Goal: Find contact information: Find contact information

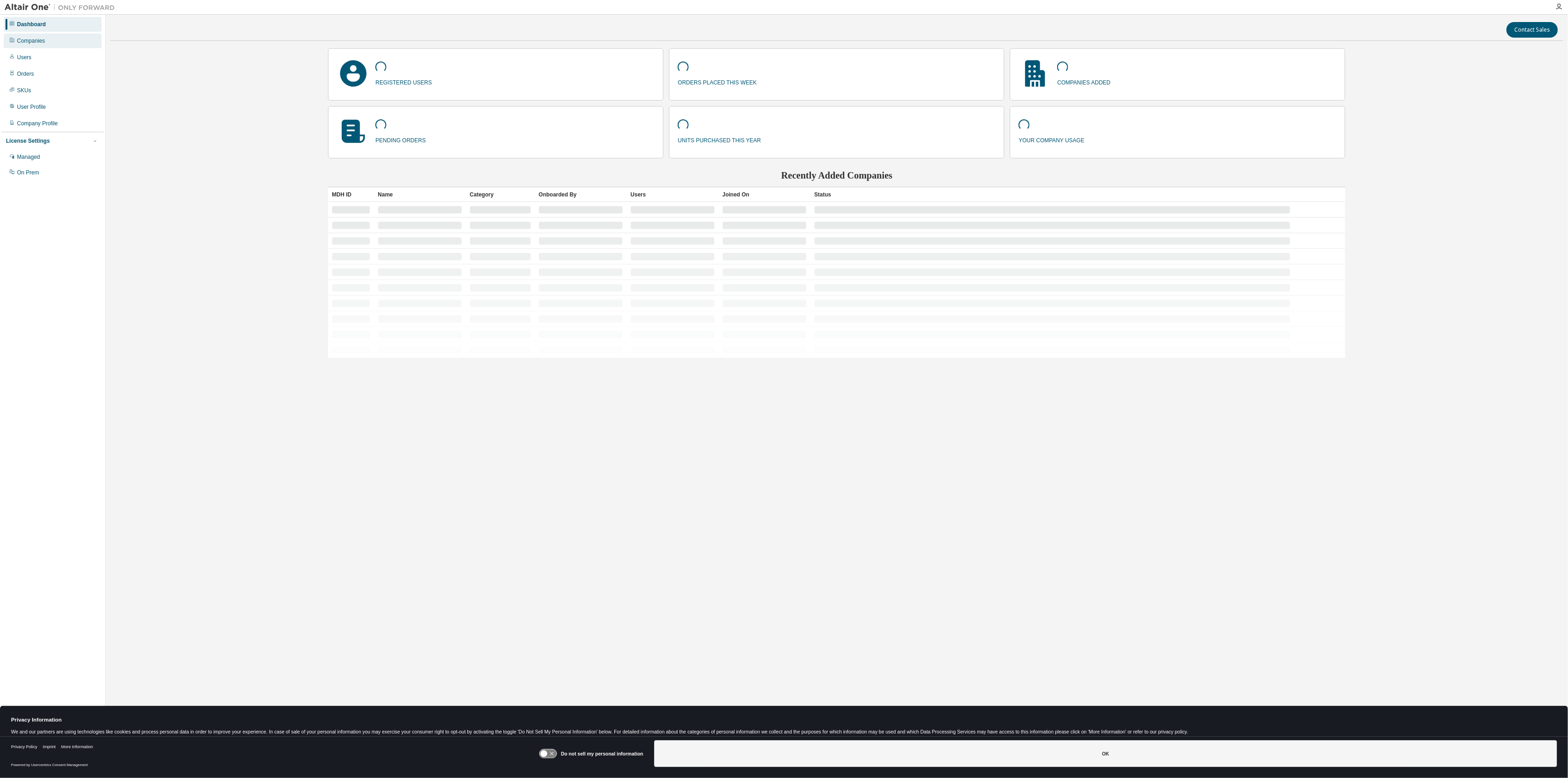
click at [30, 40] on div "Companies" at bounding box center [31, 41] width 28 height 7
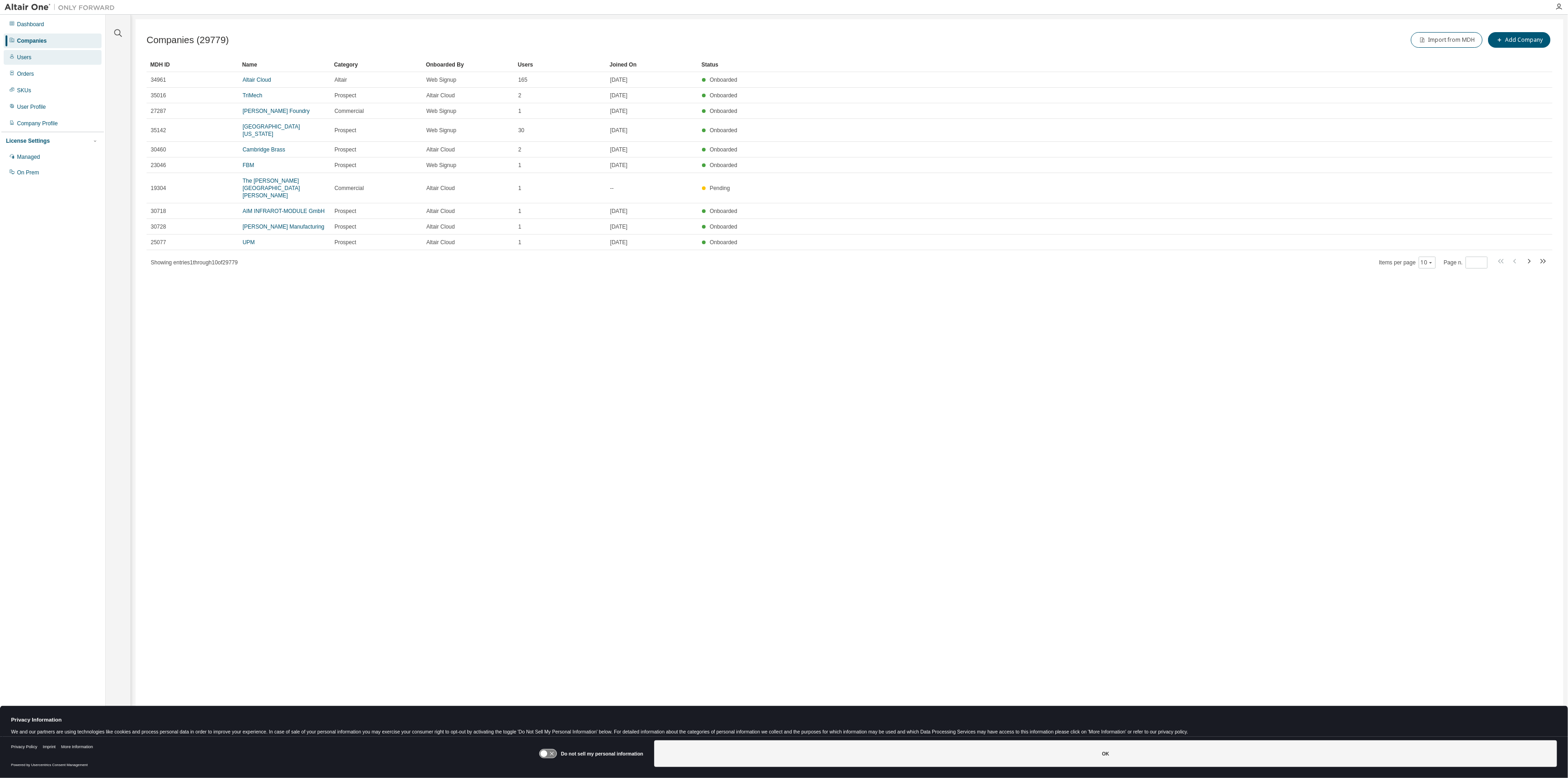
click at [47, 59] on div "Users" at bounding box center [52, 57] width 98 height 15
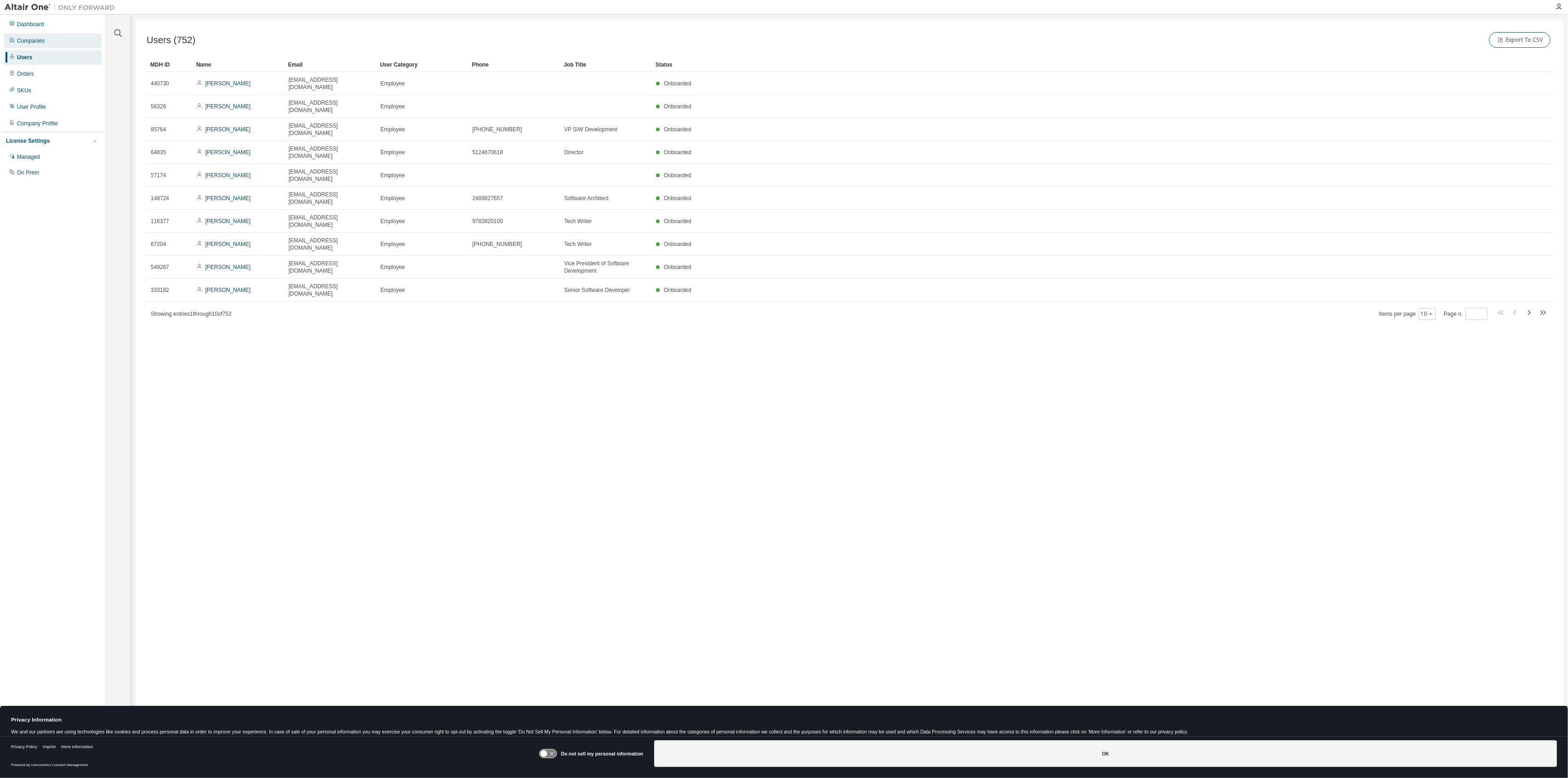
click at [41, 36] on div "Companies" at bounding box center [52, 40] width 98 height 15
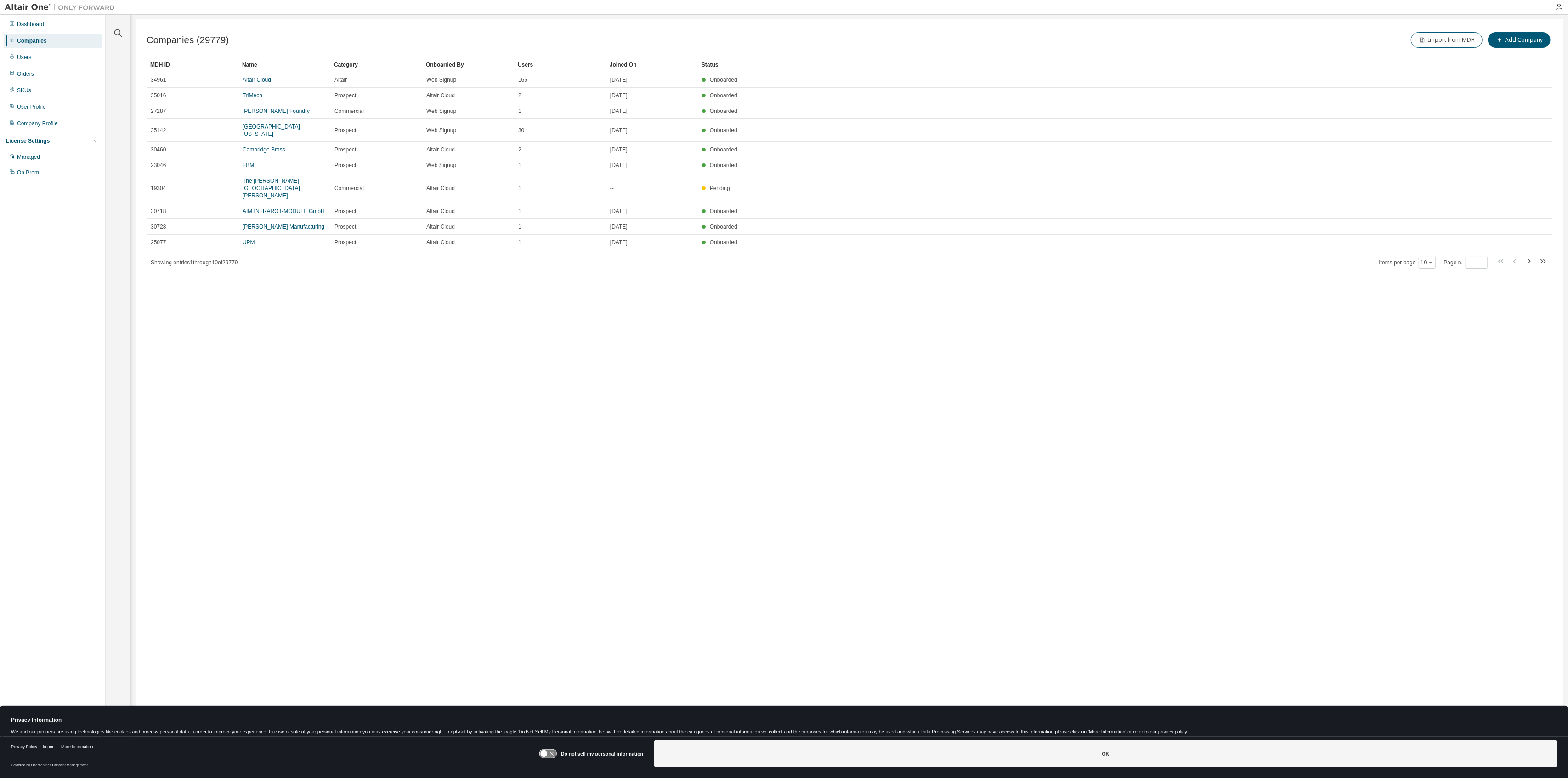
click at [251, 65] on div "Name" at bounding box center [284, 65] width 85 height 15
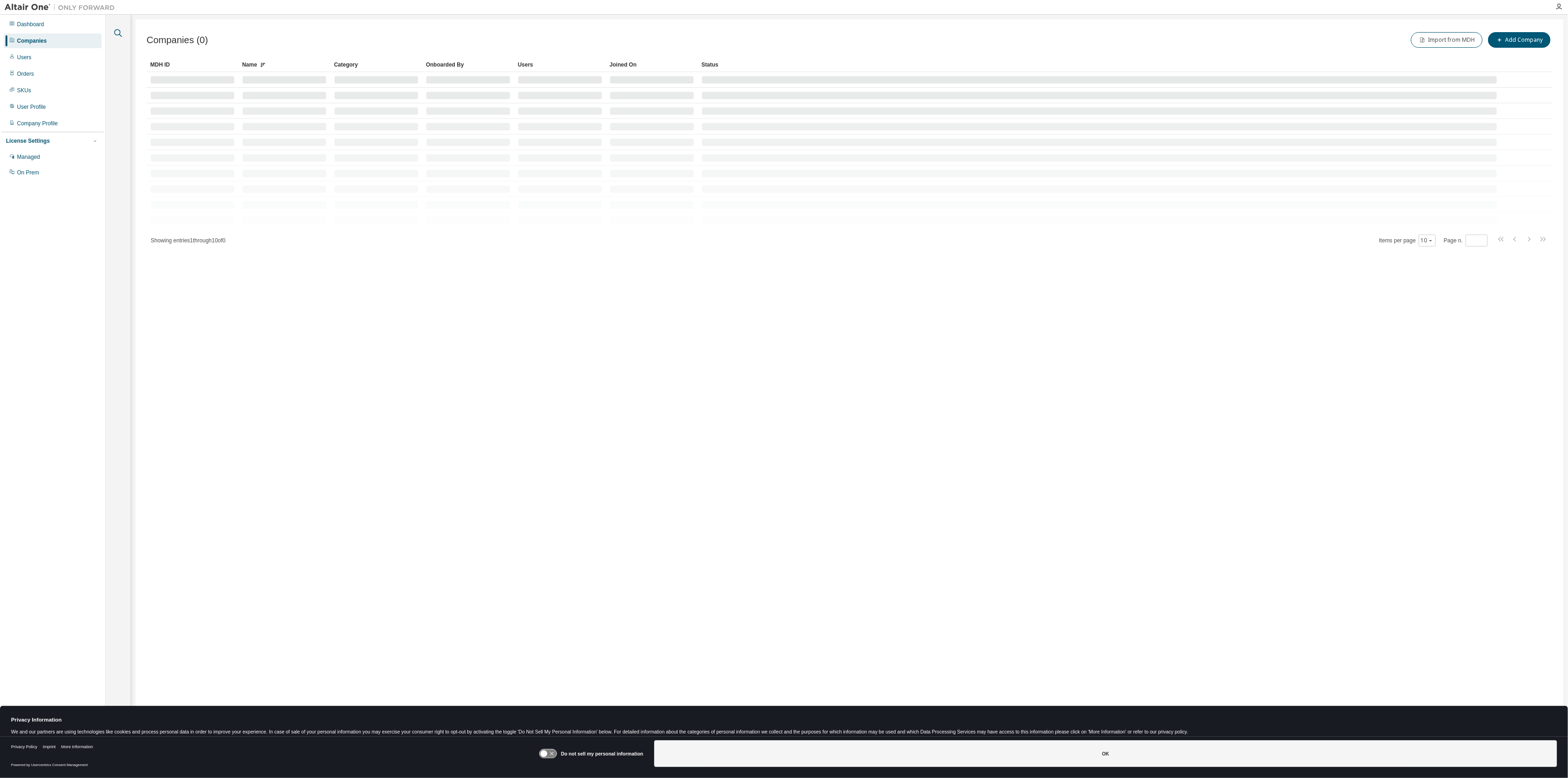
click at [116, 31] on icon "button" at bounding box center [118, 33] width 11 height 11
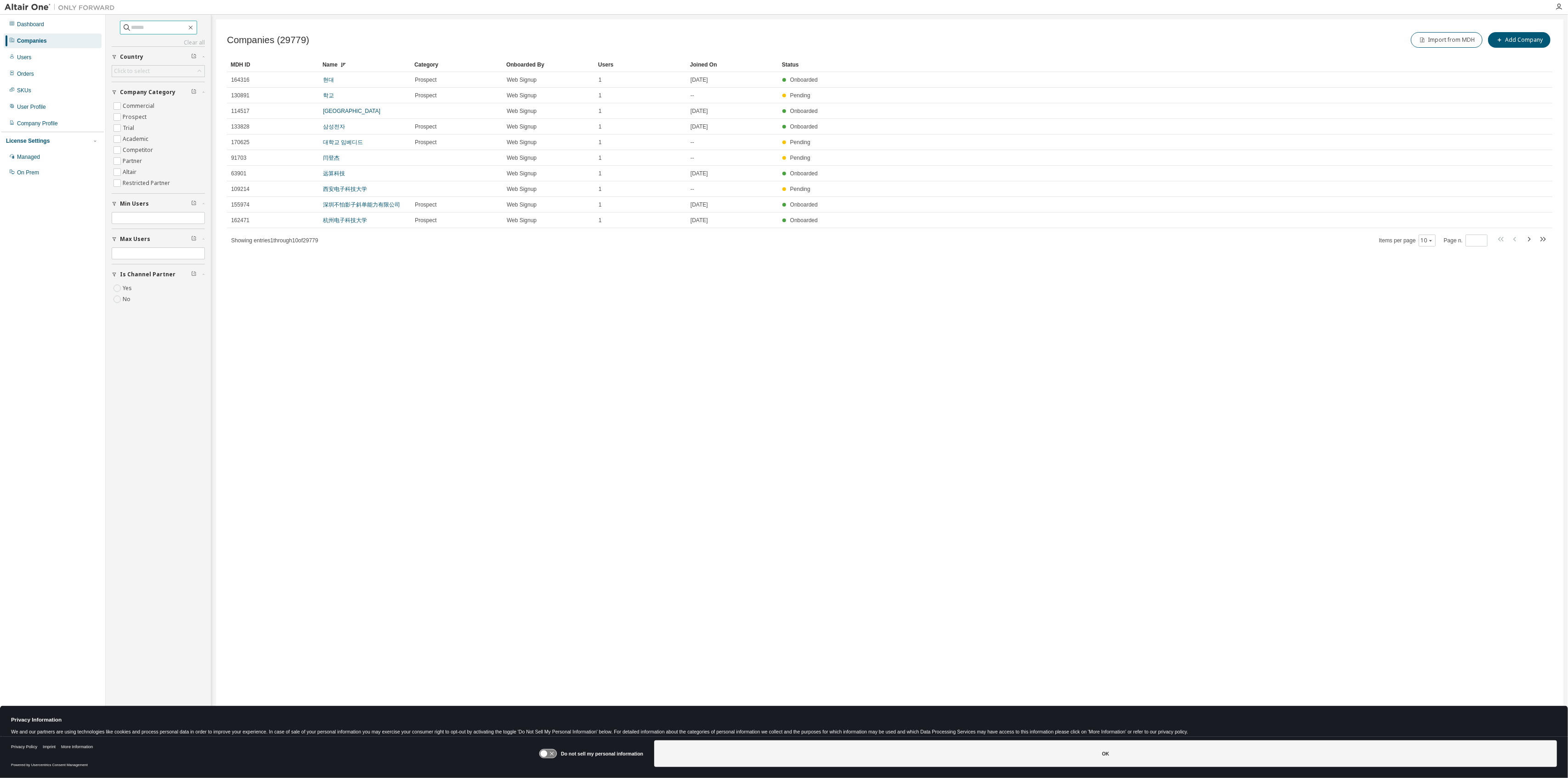
click at [147, 32] on span at bounding box center [158, 28] width 77 height 14
click at [150, 24] on input "text" at bounding box center [158, 27] width 55 height 10
type input "**********"
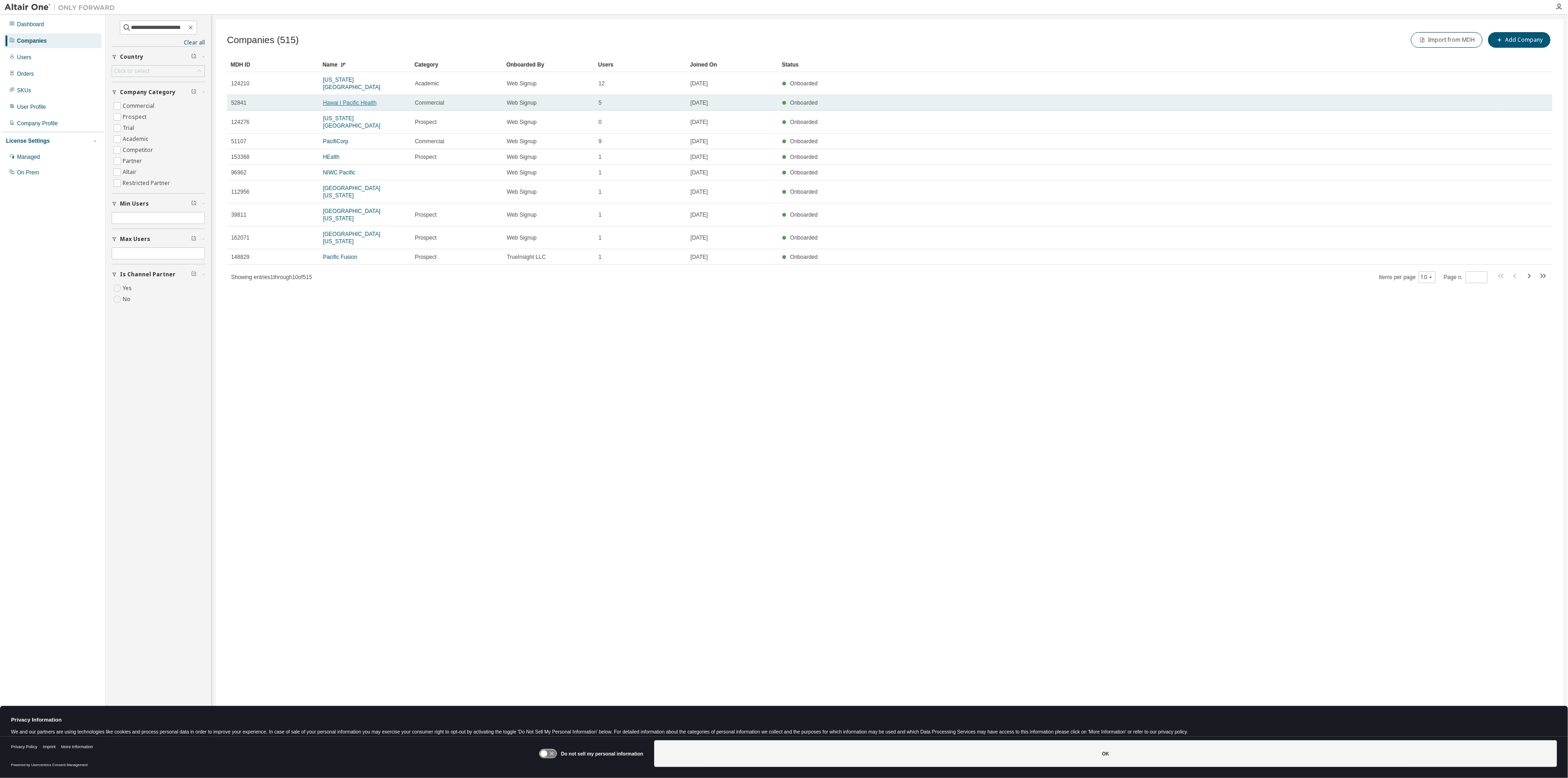
click at [354, 100] on link "Hawai I Pacific Health" at bounding box center [349, 102] width 53 height 6
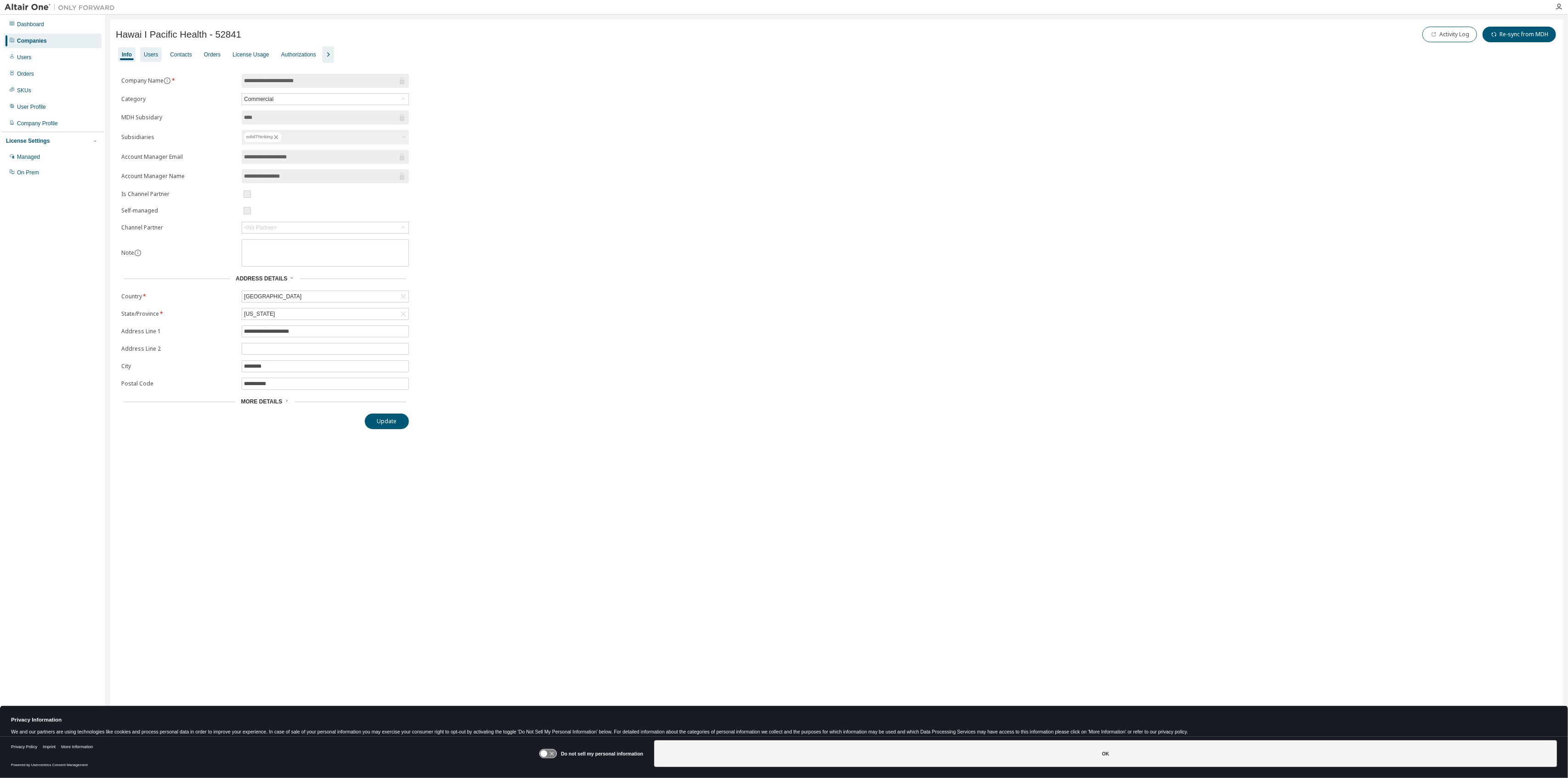
click at [150, 59] on div "Users" at bounding box center [150, 54] width 22 height 15
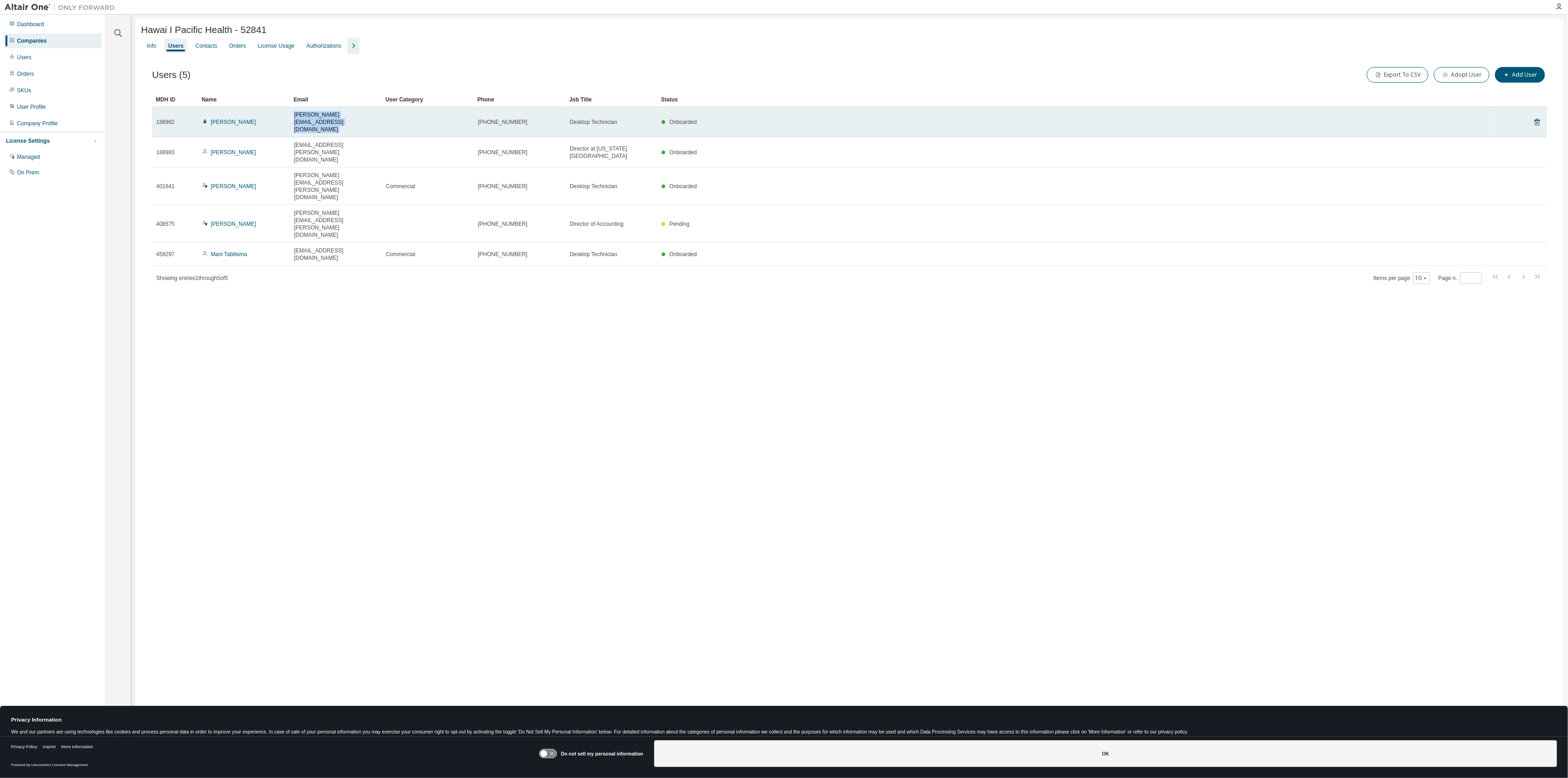
drag, startPoint x: 416, startPoint y: 115, endPoint x: 290, endPoint y: 117, distance: 126.0
click at [290, 117] on tr "188982 Ronnie Ganoot ronnie.ganoot@hawaiipacifichealth.org 808 535 7670 Desktop…" at bounding box center [849, 122] width 1395 height 31
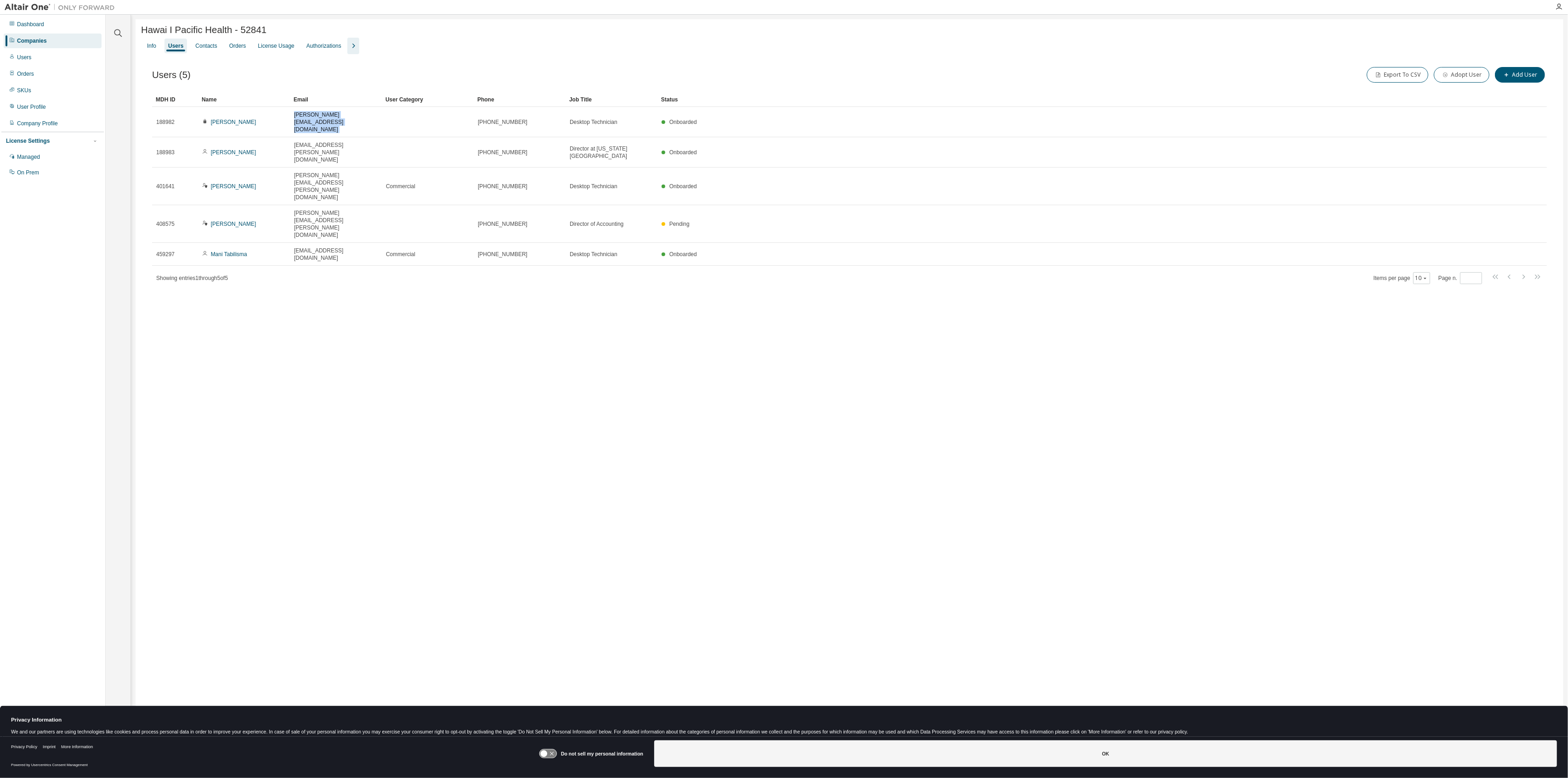
copy tr "ronnie.ganoot@hawaiipacifichealth.org"
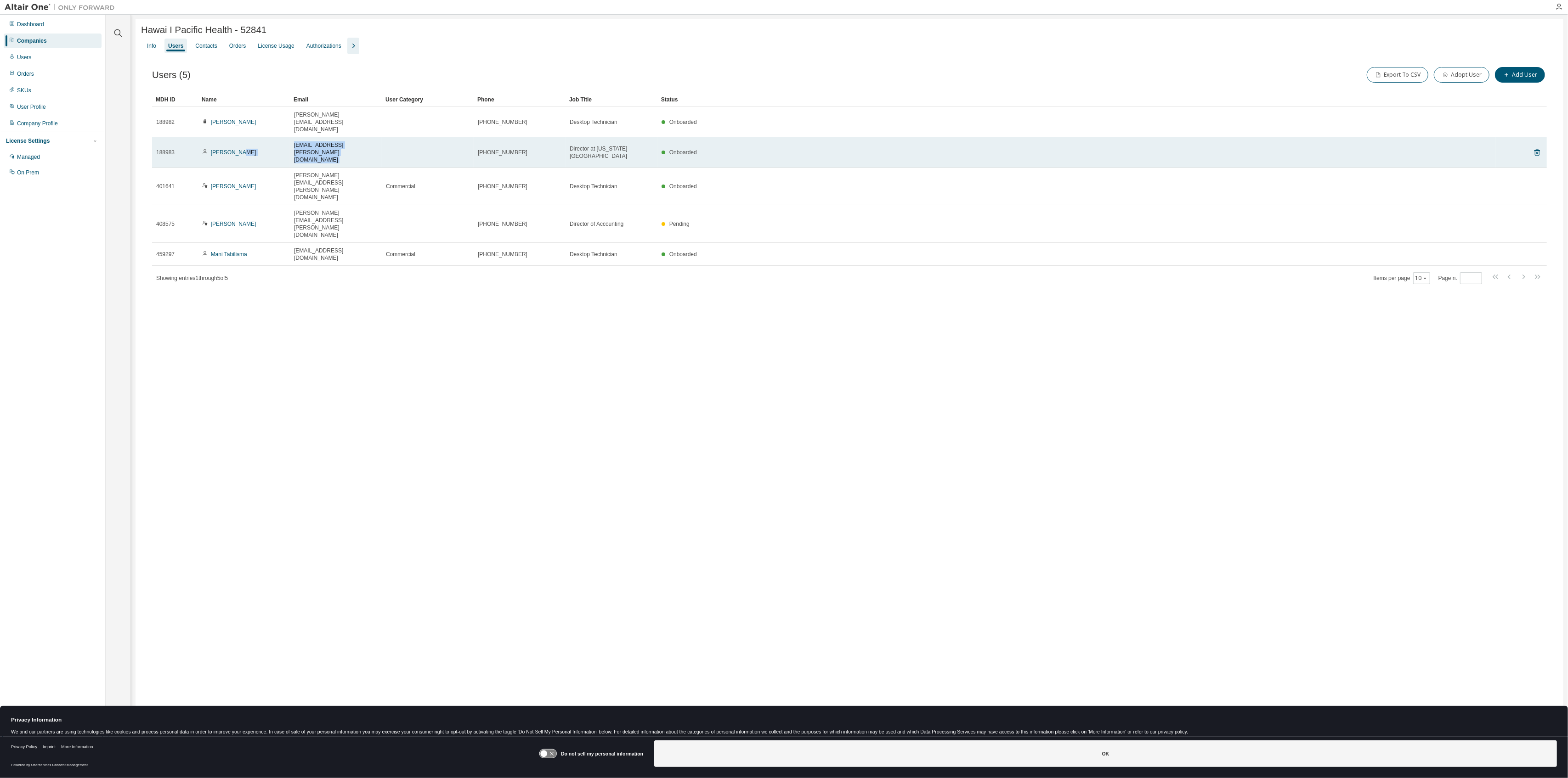
drag, startPoint x: 397, startPoint y: 129, endPoint x: 275, endPoint y: 130, distance: 122.0
click at [275, 137] on tr "188983 Will Burke will.burke@hawaiipacifichealth.org (808) 522-4957 Director at…" at bounding box center [849, 152] width 1395 height 31
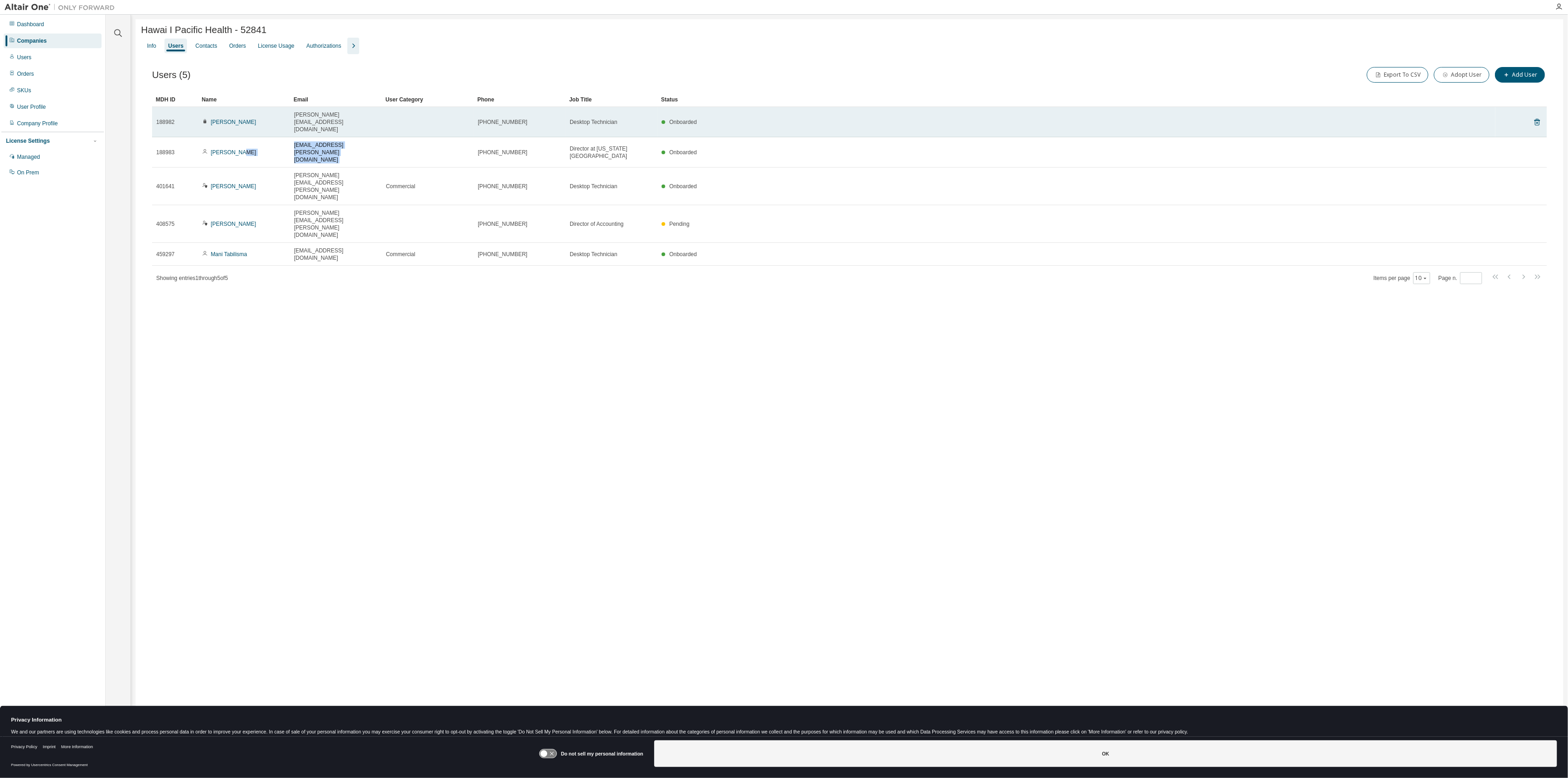
copy tr "will.burke@hawaiipacifichealth.org"
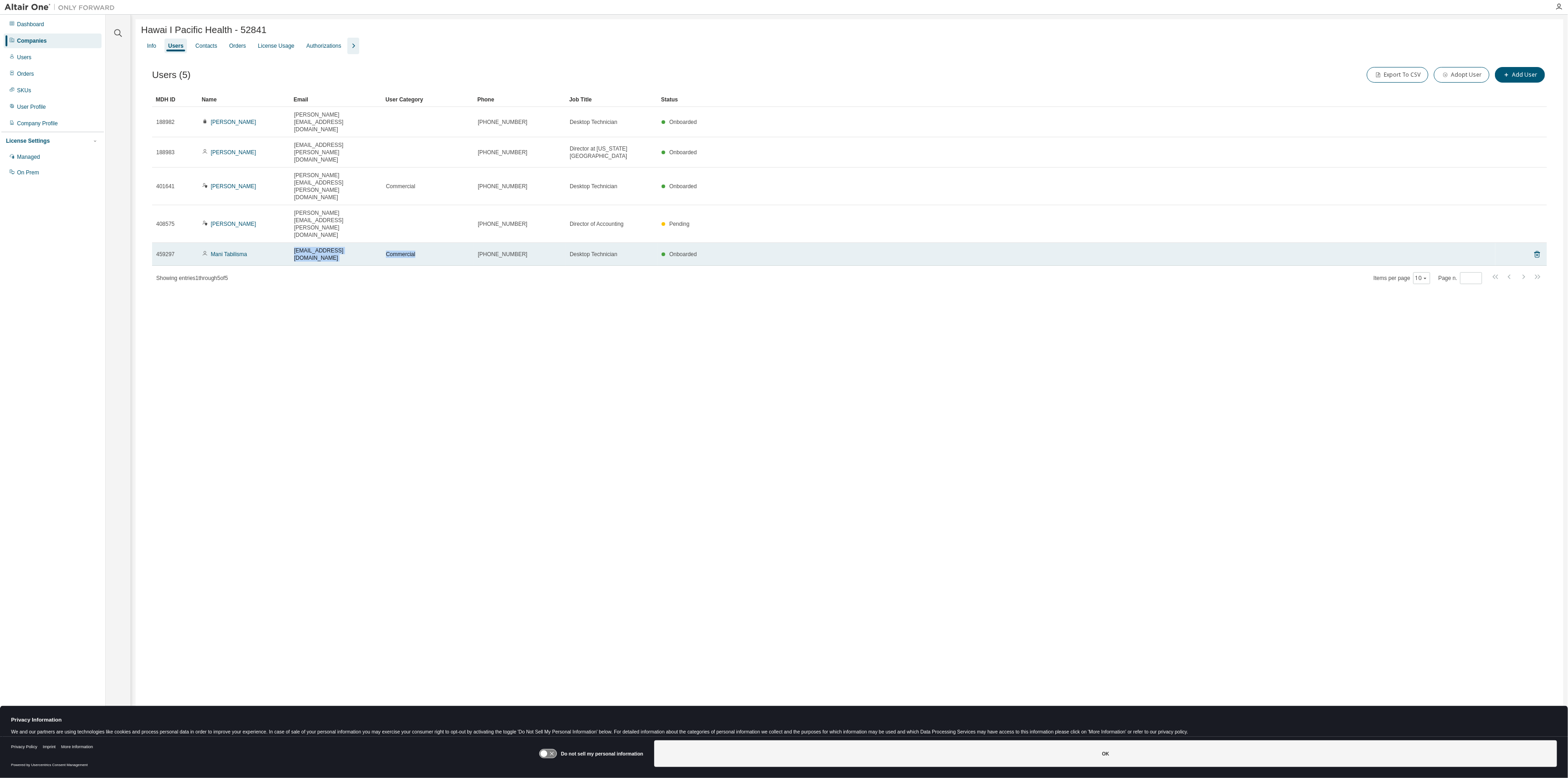
drag, startPoint x: 436, startPoint y: 180, endPoint x: 291, endPoint y: 177, distance: 145.0
click at [291, 243] on tr "459297 Mani Tabilisma manilyn.tabilisma@hawaiipacifichealth.org Commercial 808-…" at bounding box center [849, 254] width 1395 height 23
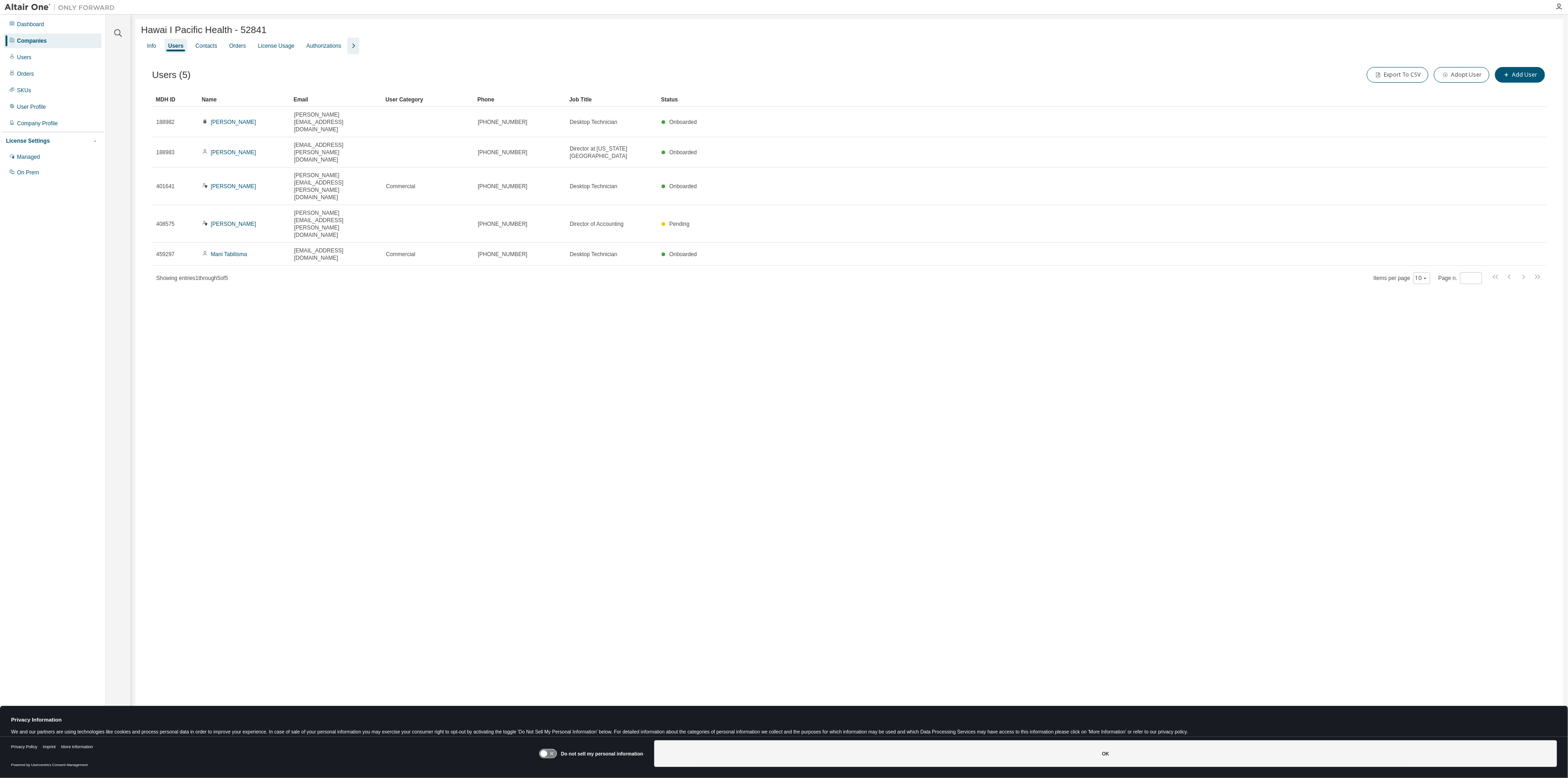
click at [331, 213] on div "Users (5) Export To CSV Adopt User Add User Clear Load Save Save As Field Opera…" at bounding box center [849, 181] width 1417 height 254
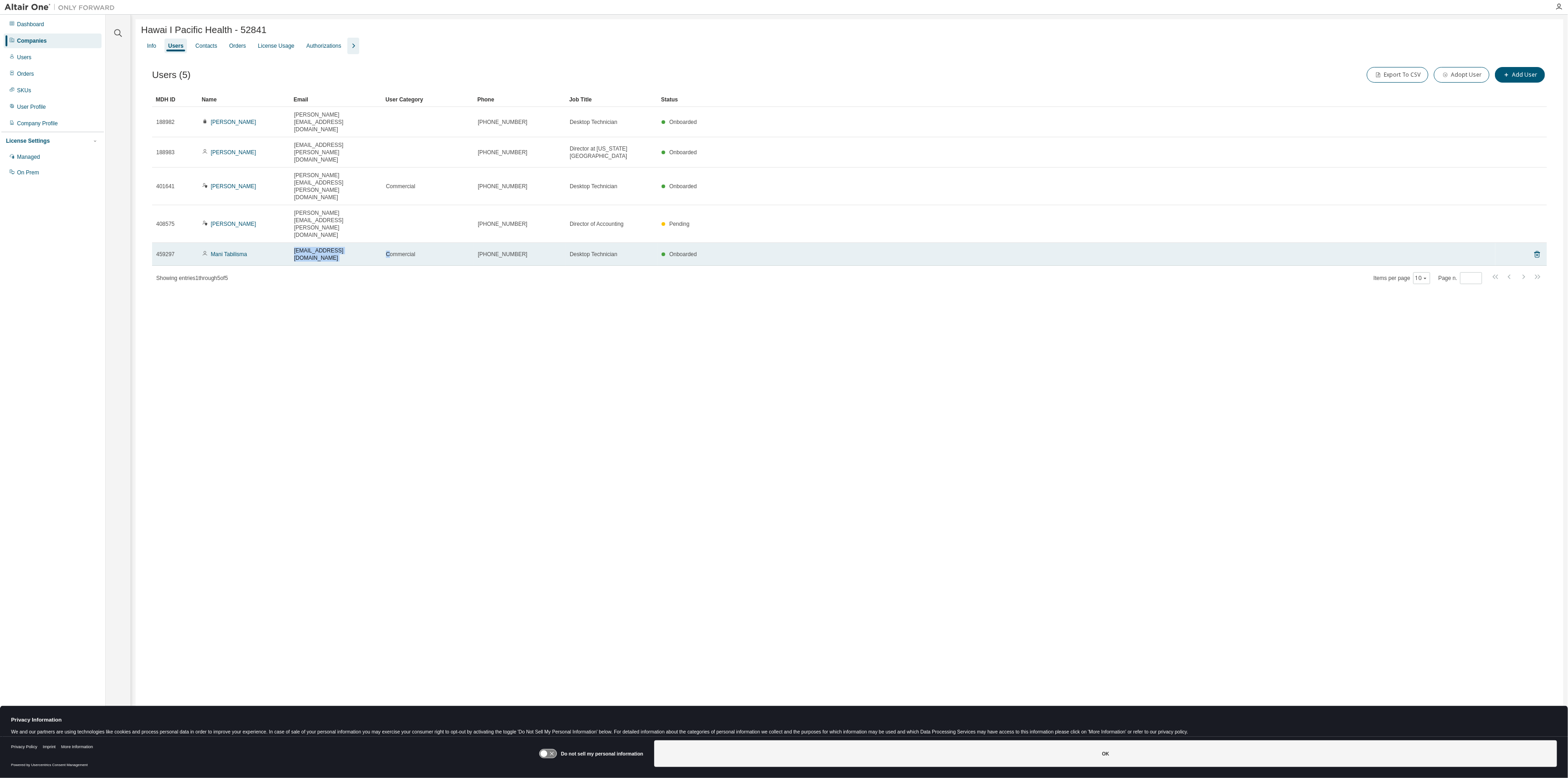
drag, startPoint x: 288, startPoint y: 177, endPoint x: 388, endPoint y: 183, distance: 100.2
click at [388, 243] on tr "459297 Mani Tabilisma manilyn.tabilisma@hawaiipacifichealth.org Commercial 808-…" at bounding box center [849, 254] width 1395 height 23
copy tr "manilyn.tabilisma@hawaiipacifichealth.org C"
